Goal: Task Accomplishment & Management: Use online tool/utility

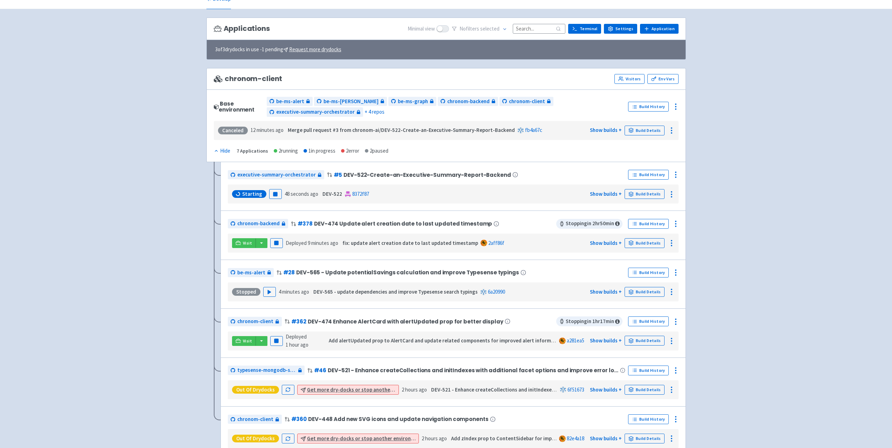
scroll to position [35, 0]
click at [277, 338] on rect "button" at bounding box center [277, 340] width 4 height 4
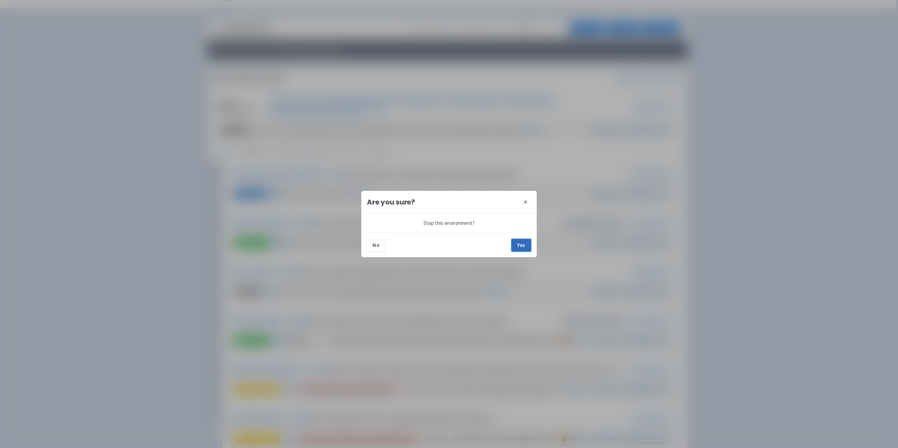
click at [518, 241] on button "Yes" at bounding box center [521, 245] width 20 height 13
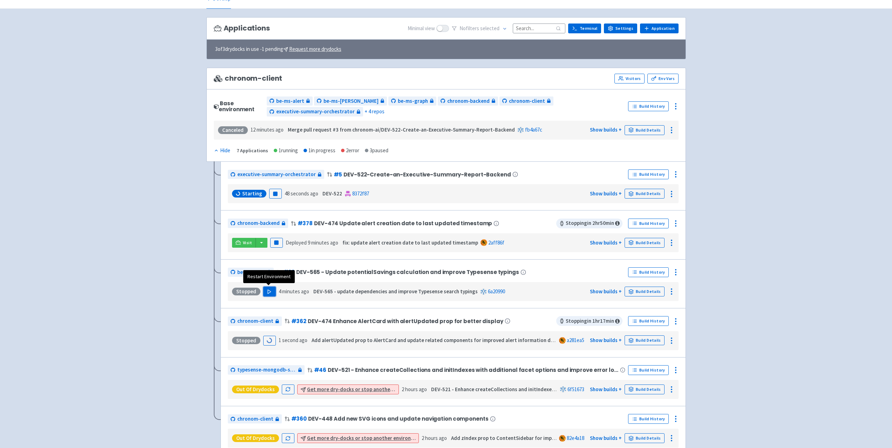
click at [268, 292] on icon "button" at bounding box center [269, 291] width 5 height 5
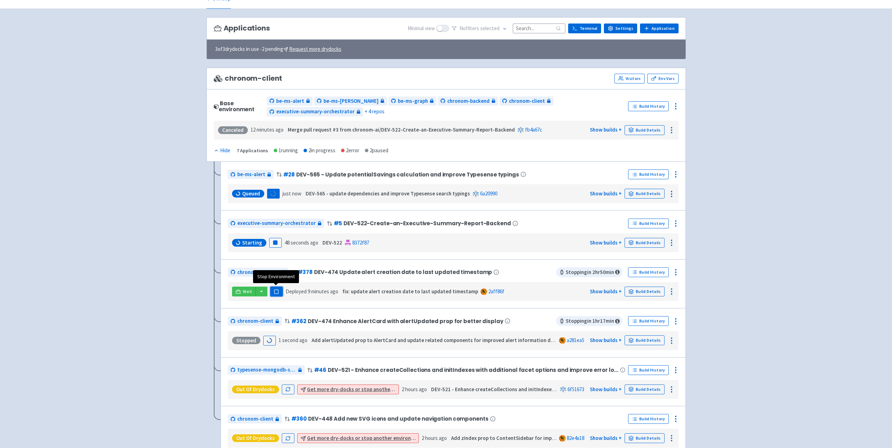
click at [273, 292] on button "Pause" at bounding box center [276, 291] width 13 height 10
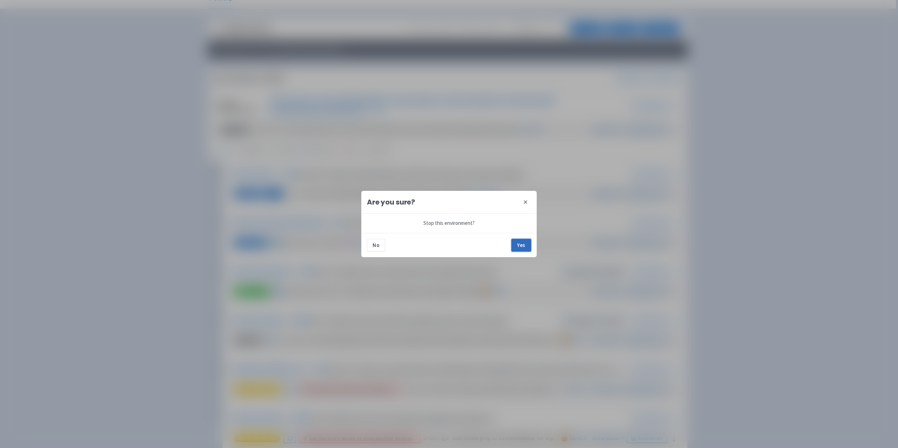
click at [521, 249] on button "Yes" at bounding box center [521, 245] width 20 height 13
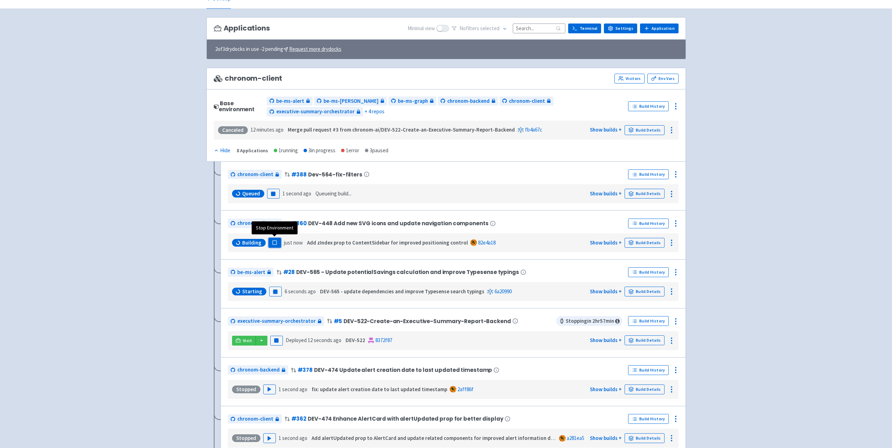
click at [272, 240] on icon "button" at bounding box center [274, 242] width 5 height 5
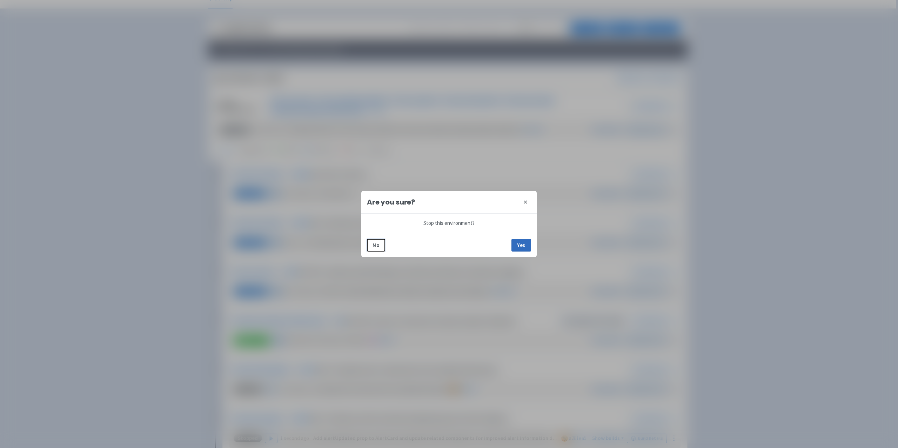
click at [524, 241] on button "Yes" at bounding box center [521, 245] width 20 height 13
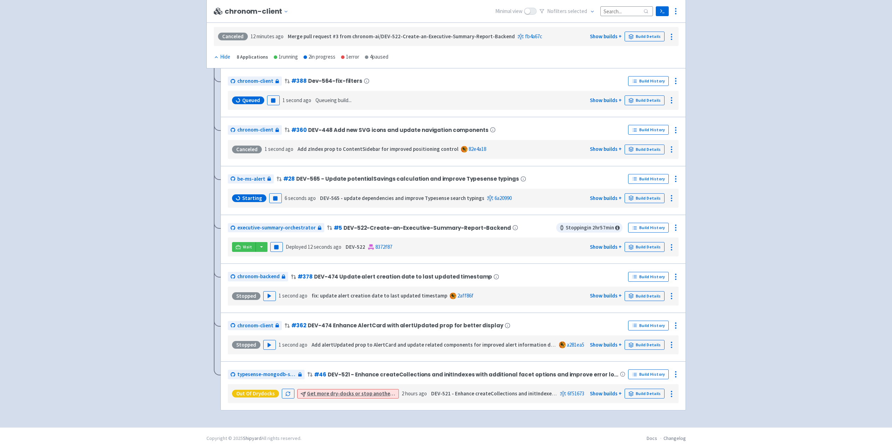
scroll to position [0, 0]
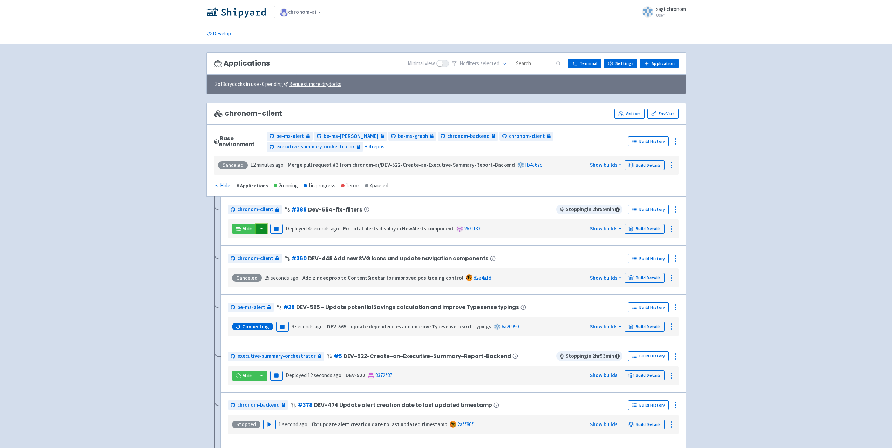
click at [261, 227] on button "button" at bounding box center [262, 229] width 12 height 10
click at [294, 262] on link "chronom-client (chronom-client)" at bounding box center [323, 264] width 137 height 11
click at [633, 324] on icon at bounding box center [631, 326] width 5 height 5
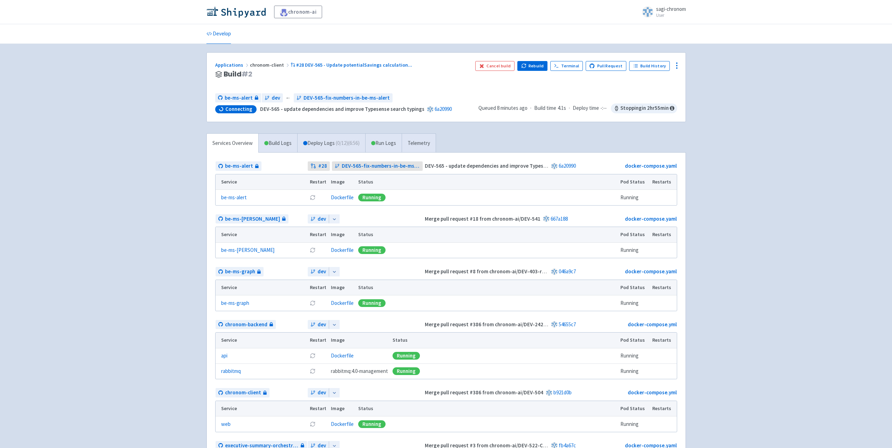
click at [568, 130] on div "Applications chronom-client #28 DEV-565 - Update potentialSavings calculation .…" at bounding box center [447, 394] width 480 height 685
click at [547, 150] on div "Services Overview Build Logs Deploy Logs ( 0 / 12 ) (9:08) Run Logs Telemetry b…" at bounding box center [446, 435] width 488 height 604
click at [601, 143] on div "Services Overview Build Logs Deploy Logs ( 0 / 12 ) (14:15) Run Logs Telemetry …" at bounding box center [446, 435] width 488 height 604
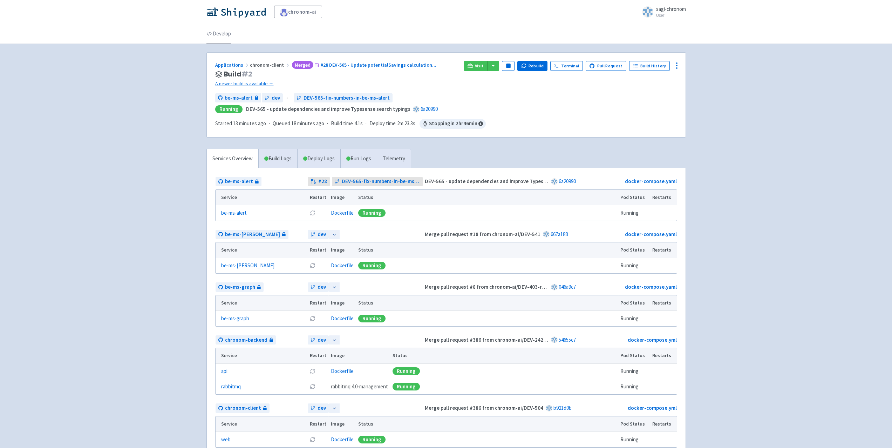
click at [217, 30] on link "Develop" at bounding box center [219, 34] width 25 height 20
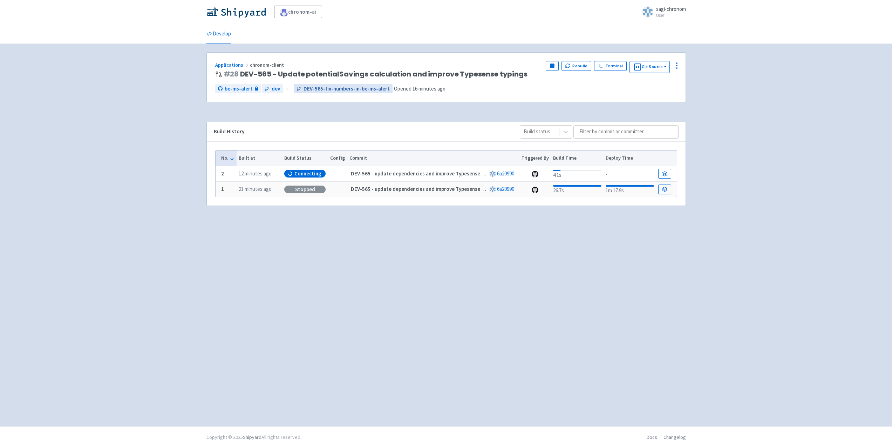
click at [316, 92] on span "DEV-565-fix-numbers-in-be-ms-alert" at bounding box center [347, 89] width 86 height 8
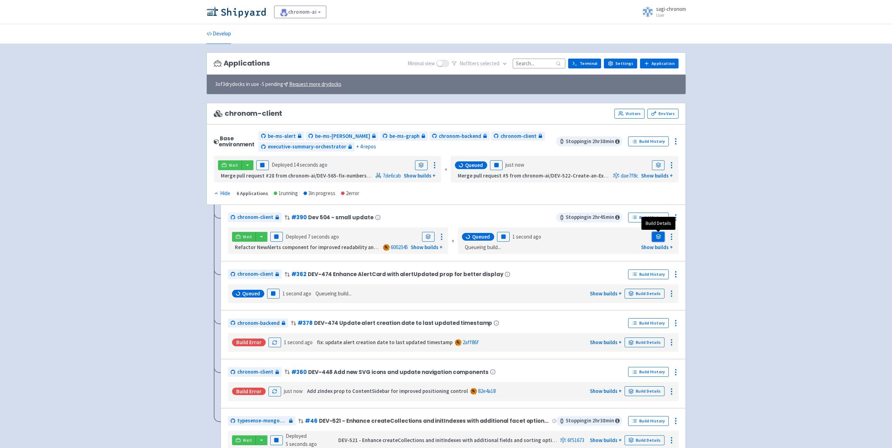
click at [661, 233] on link at bounding box center [658, 237] width 13 height 10
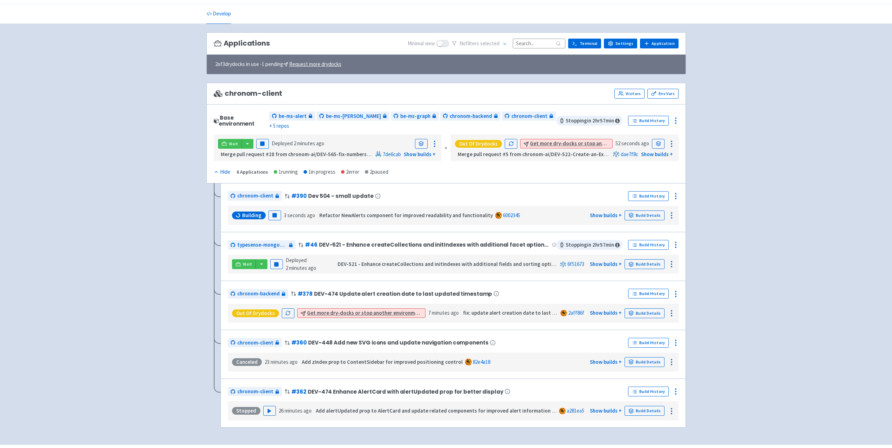
scroll to position [31, 0]
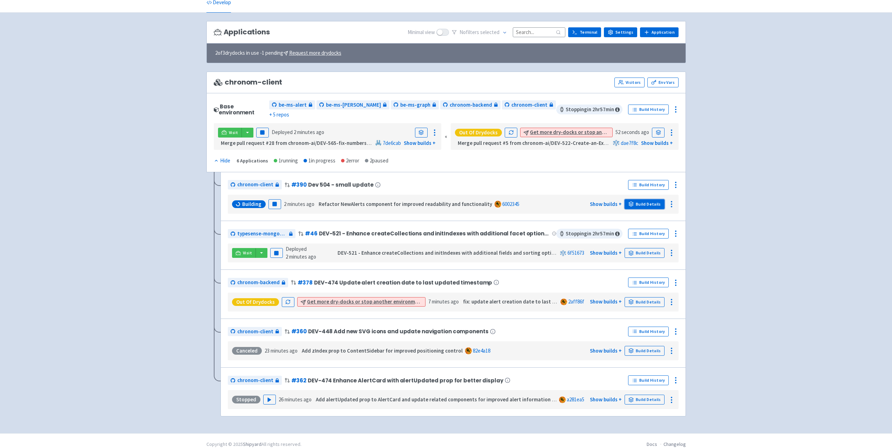
click at [650, 199] on link "Build Details" at bounding box center [645, 204] width 40 height 10
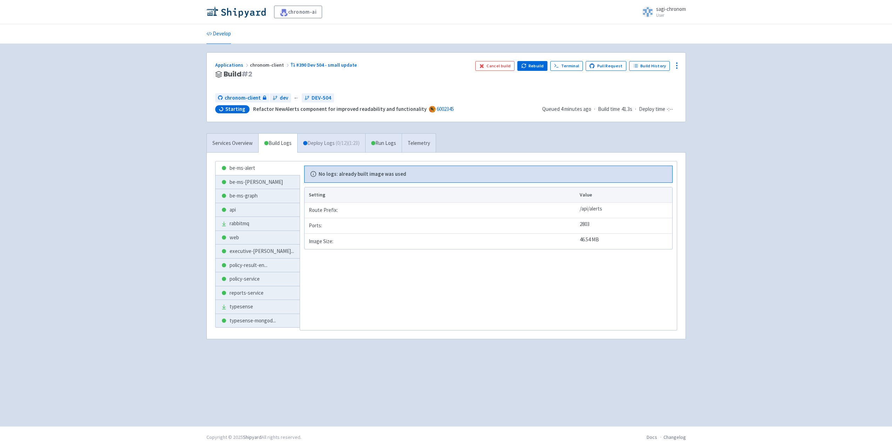
click at [348, 144] on span "( 0 / 12 ) (1:23)" at bounding box center [348, 143] width 24 height 8
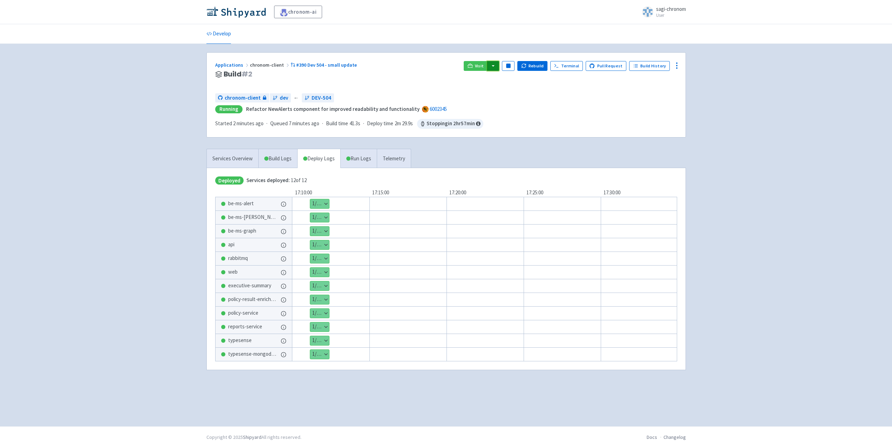
click at [499, 65] on button "button" at bounding box center [493, 66] width 12 height 10
click at [511, 104] on link "chronom-client (chronom-client)" at bounding box center [555, 101] width 137 height 11
click at [235, 157] on link "Services Overview" at bounding box center [233, 158] width 52 height 19
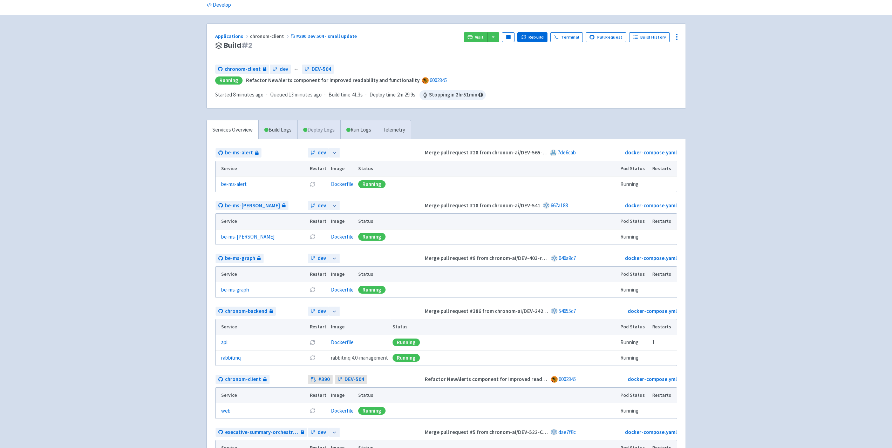
scroll to position [70, 0]
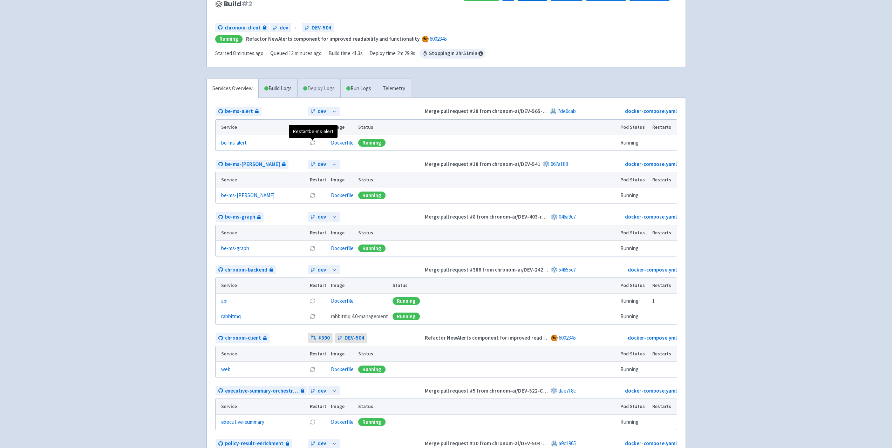
click at [311, 141] on icon at bounding box center [313, 142] width 4 height 2
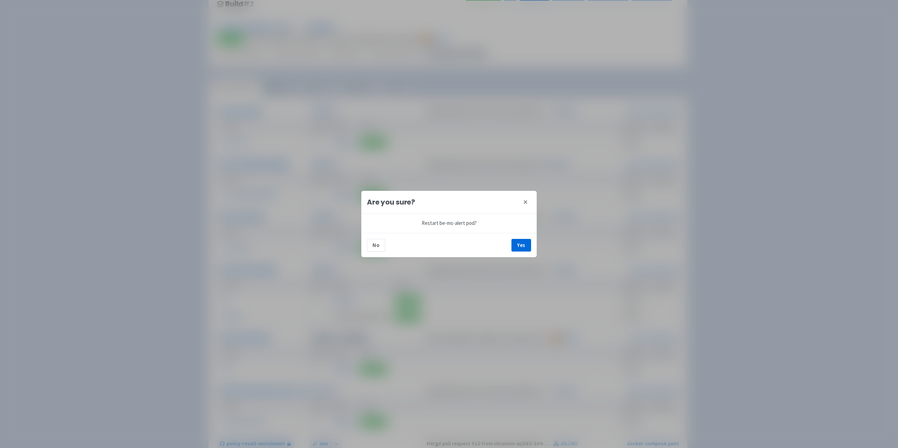
click at [530, 202] on button "close" at bounding box center [525, 201] width 11 height 11
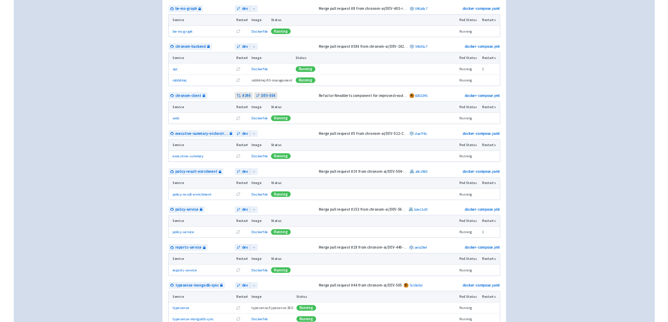
scroll to position [335, 0]
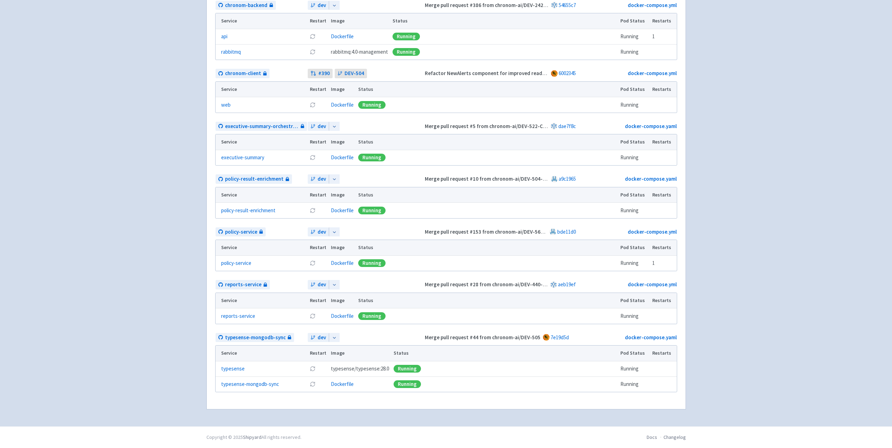
click at [369, 365] on span "typesense/typesense:28.0" at bounding box center [360, 369] width 58 height 8
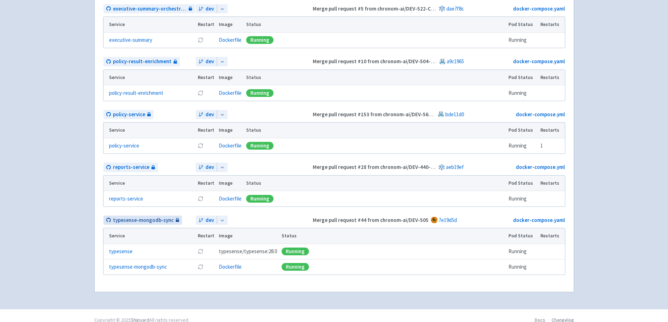
scroll to position [461, 0]
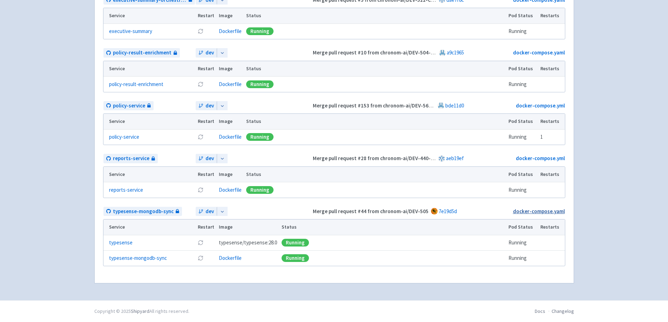
click at [541, 209] on link "docker-compose.yaml" at bounding box center [539, 211] width 52 height 7
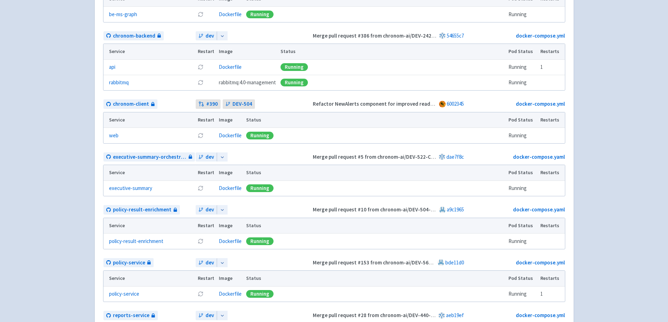
scroll to position [0, 0]
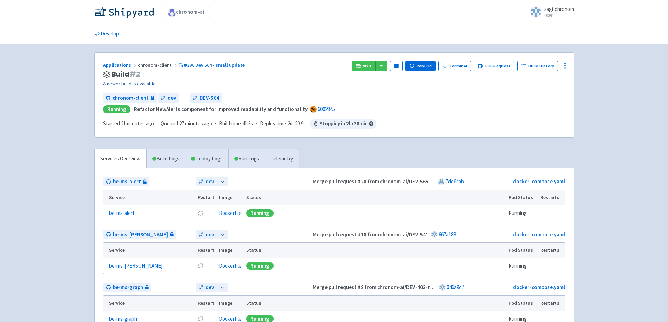
click at [139, 86] on link "A newer build is available →" at bounding box center [224, 84] width 243 height 8
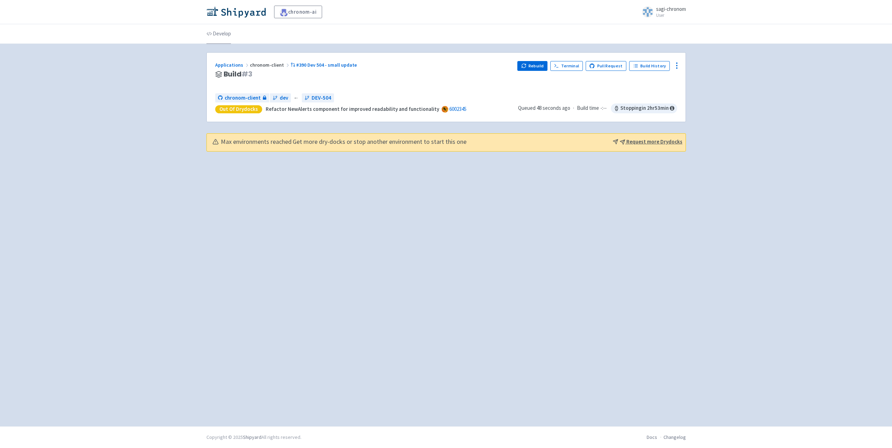
click at [221, 32] on link "Develop" at bounding box center [219, 34] width 25 height 20
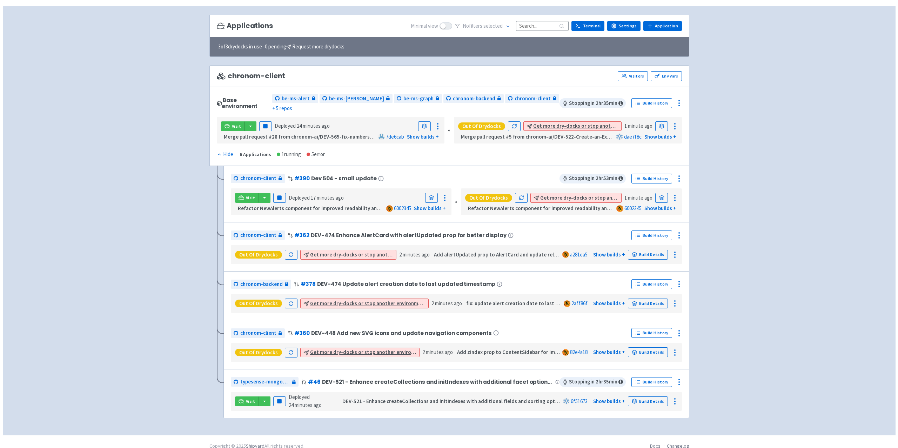
scroll to position [39, 0]
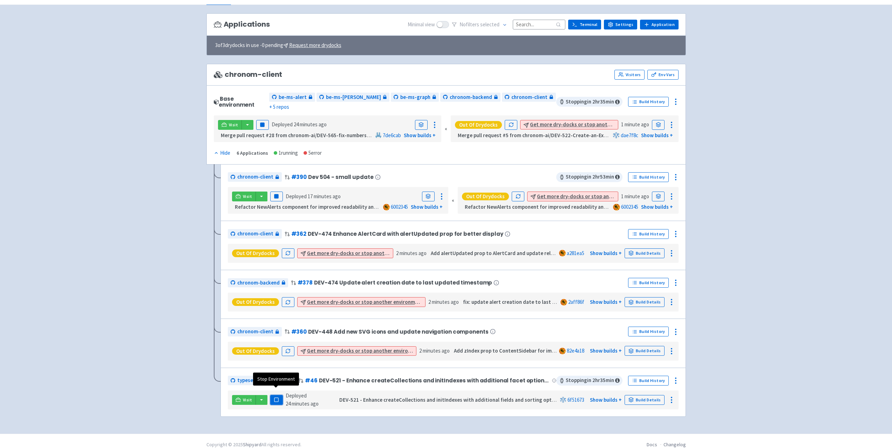
click at [276, 398] on rect "button" at bounding box center [277, 400] width 4 height 4
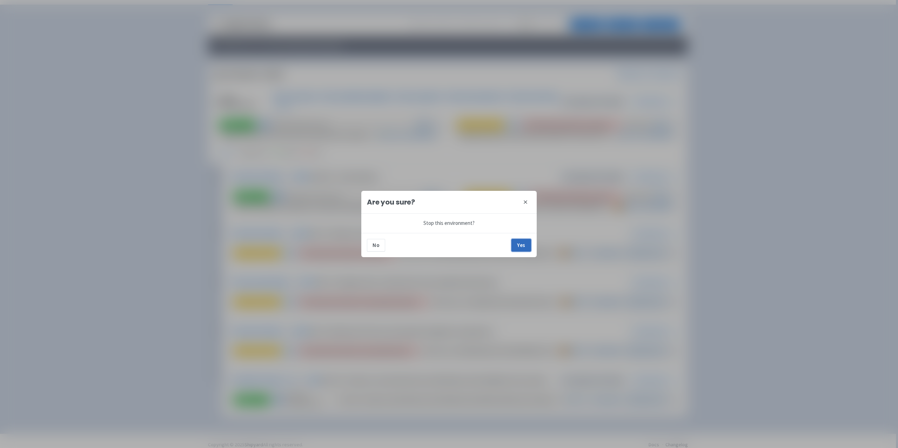
click at [524, 245] on button "Yes" at bounding box center [521, 245] width 20 height 13
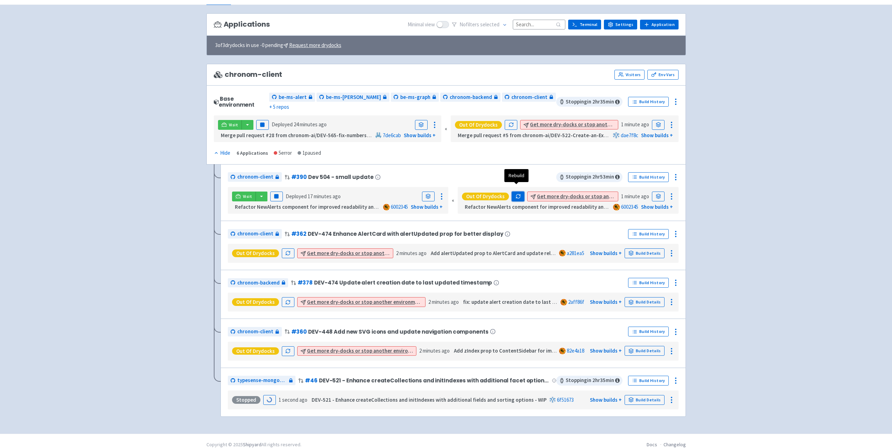
click at [517, 193] on button "button" at bounding box center [518, 196] width 13 height 10
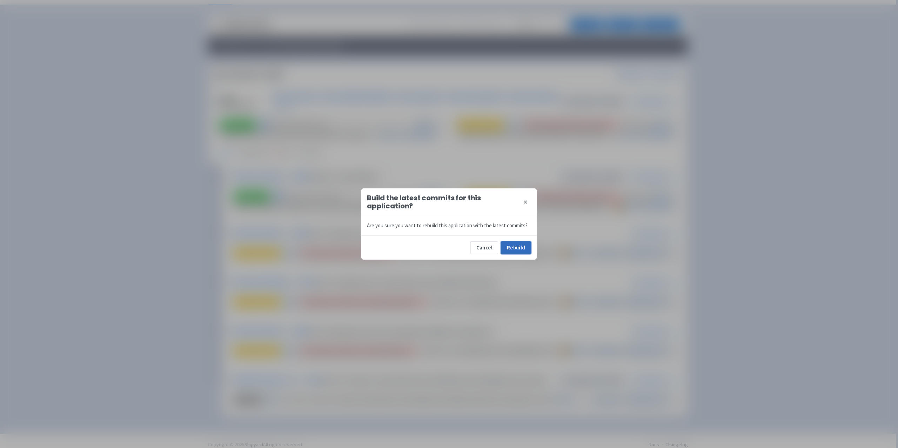
click at [518, 252] on button "Rebuild" at bounding box center [516, 247] width 30 height 13
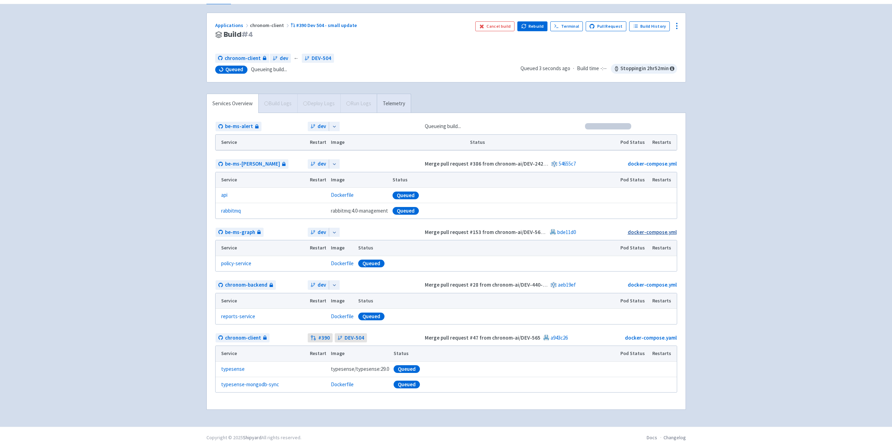
scroll to position [40, 0]
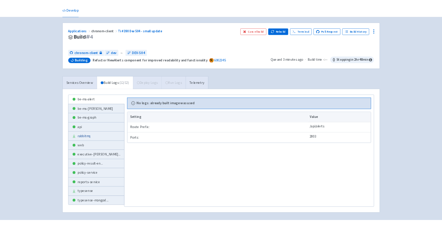
scroll to position [56, 0]
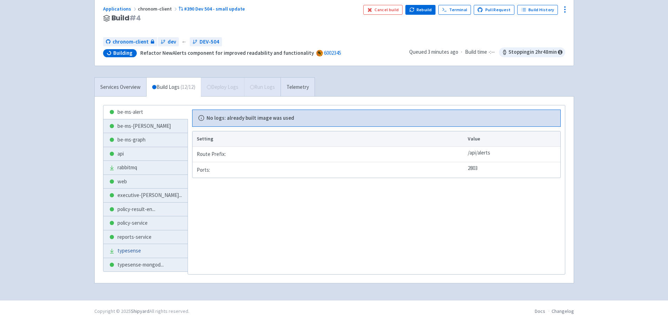
click at [118, 252] on link "typesense" at bounding box center [145, 251] width 84 height 14
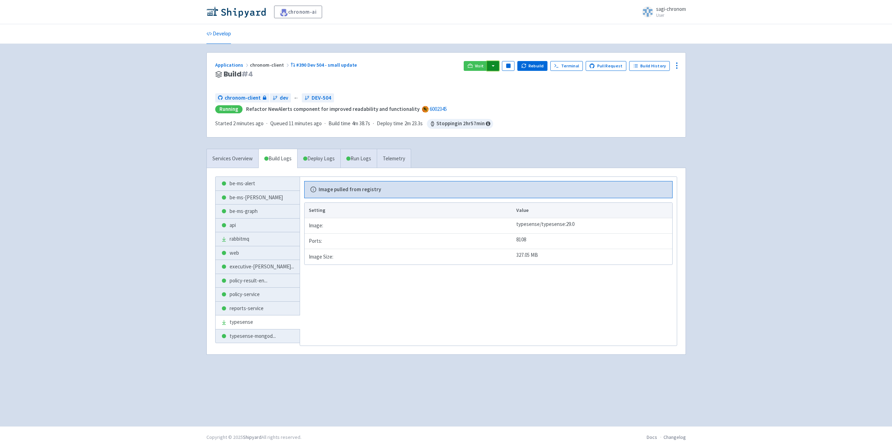
click at [497, 63] on button "button" at bounding box center [493, 66] width 12 height 10
click at [514, 100] on link "chronom-client (chronom-client)" at bounding box center [555, 101] width 137 height 11
click at [326, 154] on link "Deploy Logs" at bounding box center [318, 158] width 43 height 19
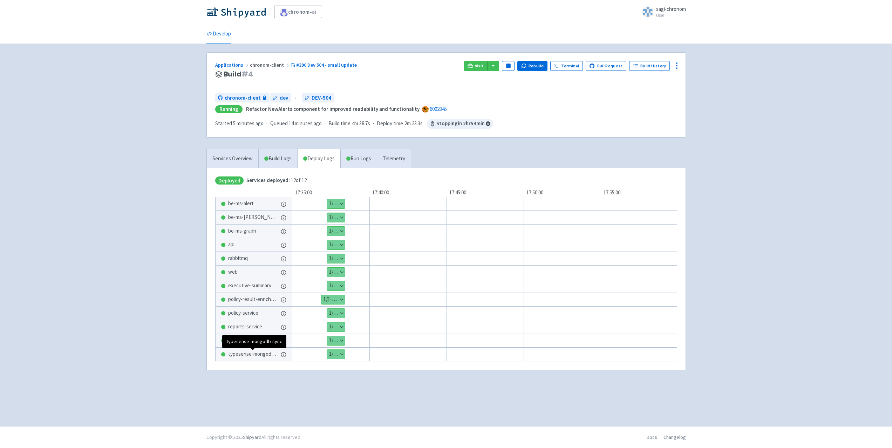
click at [253, 356] on span "typesense-mongodb-sync" at bounding box center [253, 354] width 50 height 8
click at [284, 356] on icon at bounding box center [284, 355] width 6 height 6
drag, startPoint x: 323, startPoint y: 357, endPoint x: 332, endPoint y: 355, distance: 9.0
click at [324, 357] on div "Show details 1 / 1 ⋅ Deployed" at bounding box center [494, 354] width 449 height 14
click at [337, 355] on button "Show details" at bounding box center [336, 354] width 18 height 9
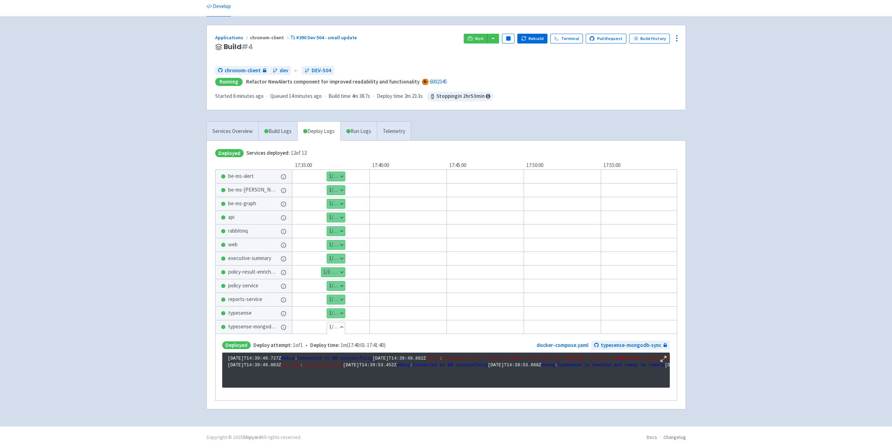
scroll to position [90, 0]
